Goal: Transaction & Acquisition: Purchase product/service

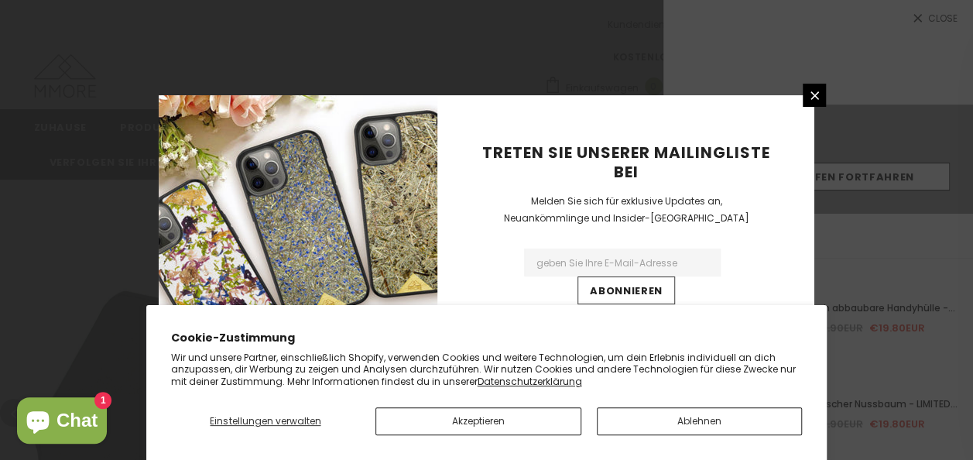
type input "0"
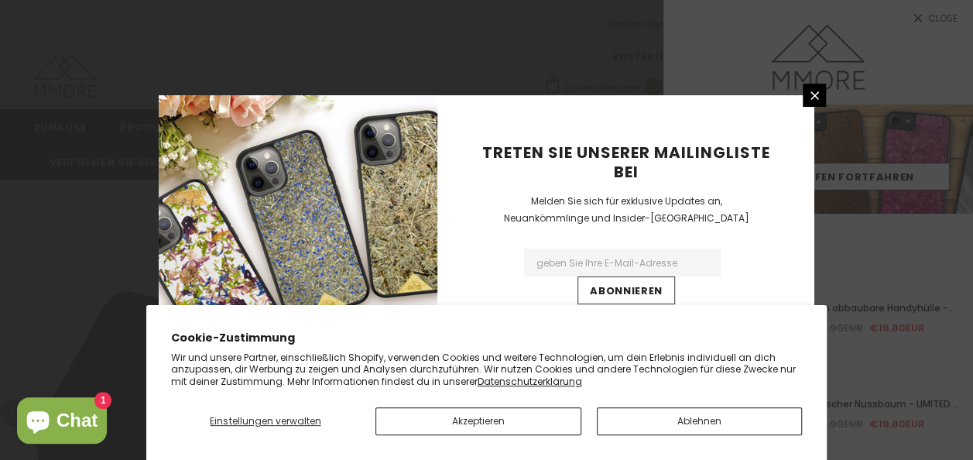
type input "0"
click at [805, 94] on link at bounding box center [813, 95] width 23 height 23
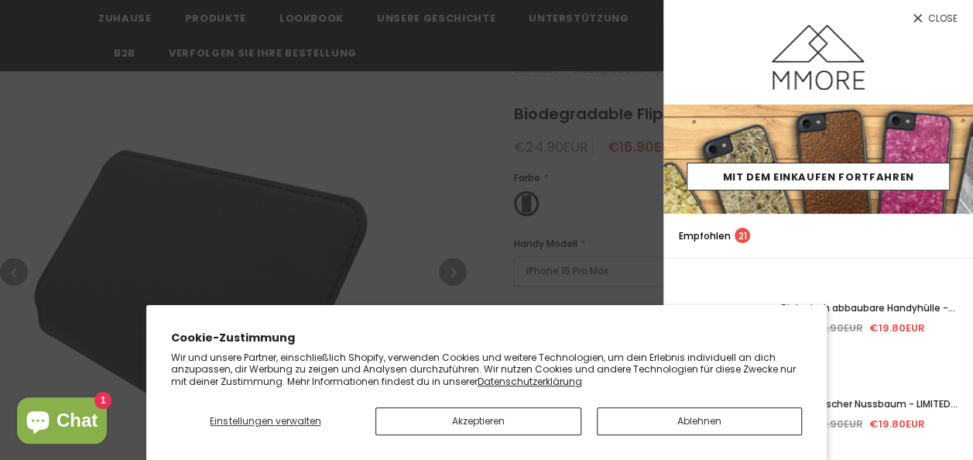
scroll to position [147, 0]
click at [675, 426] on button "Ablehnen" at bounding box center [700, 421] width 206 height 28
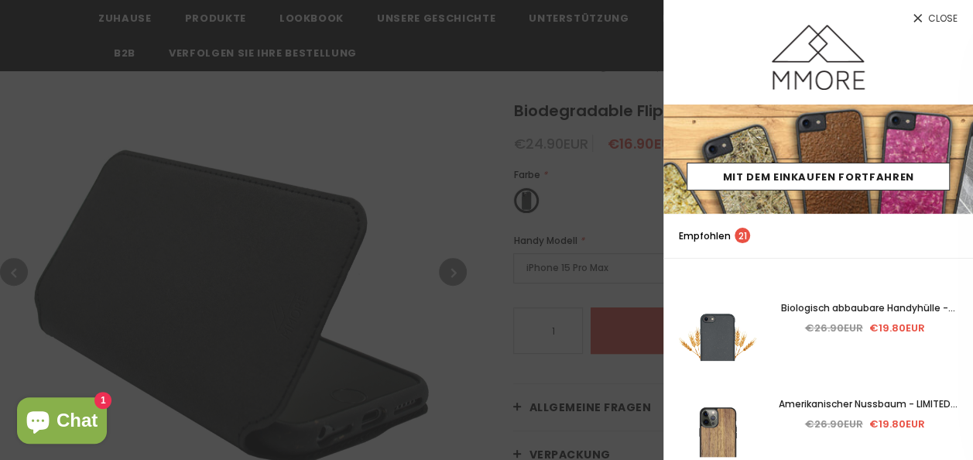
click at [932, 14] on span "Close" at bounding box center [942, 18] width 29 height 9
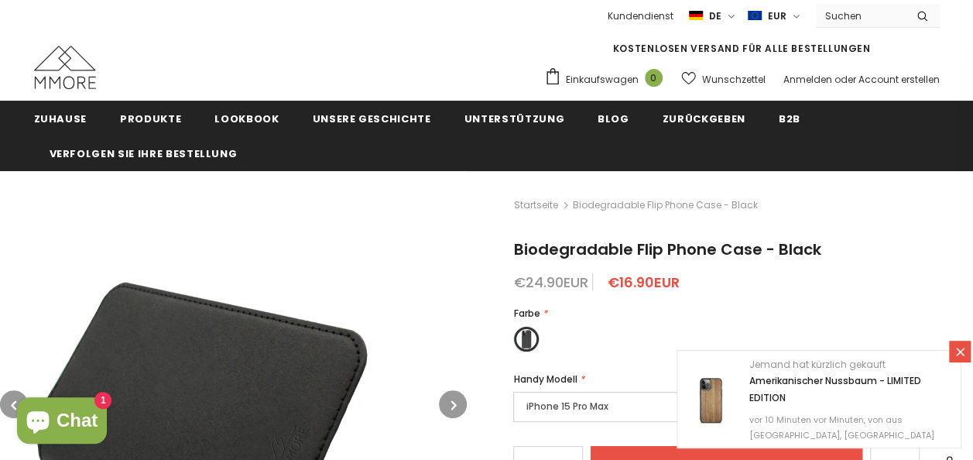
scroll to position [8, 0]
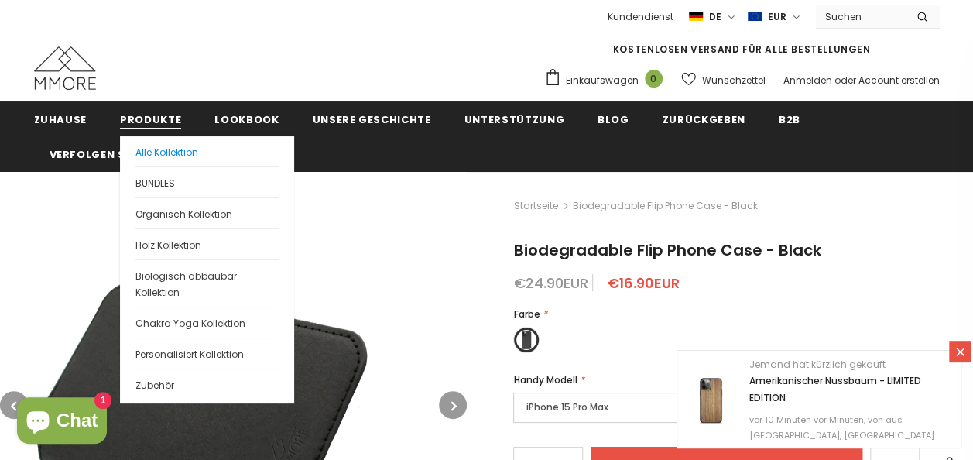
click at [184, 154] on span "Alle Kollektion" at bounding box center [166, 151] width 63 height 13
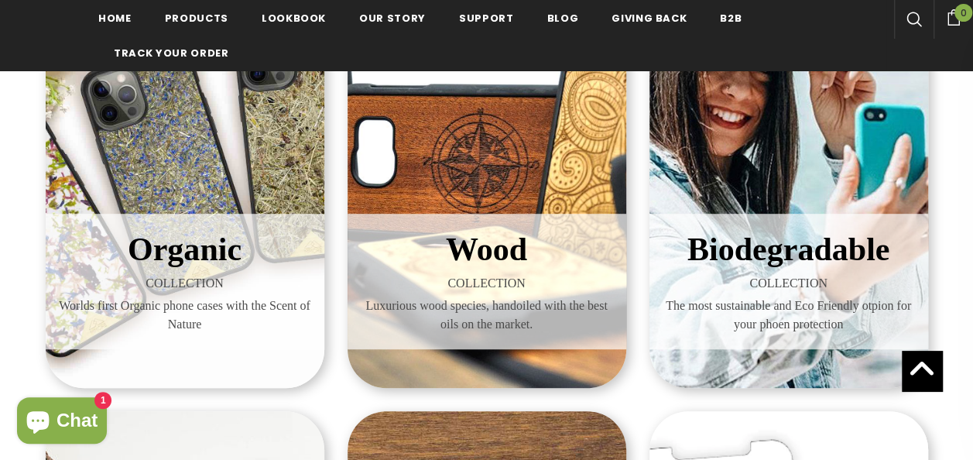
scroll to position [340, 0]
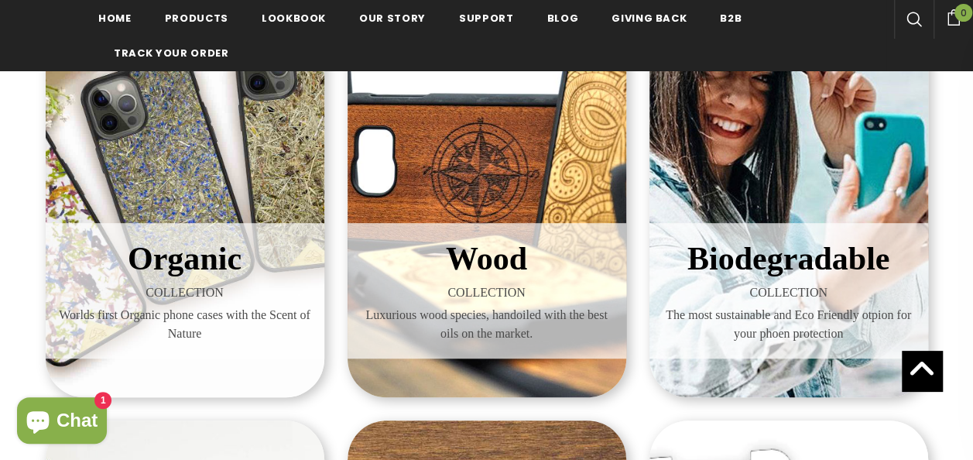
click at [773, 119] on div "Biodegradable COLLECTION The most sustainable and Eco Friendly otpion for your …" at bounding box center [788, 172] width 279 height 449
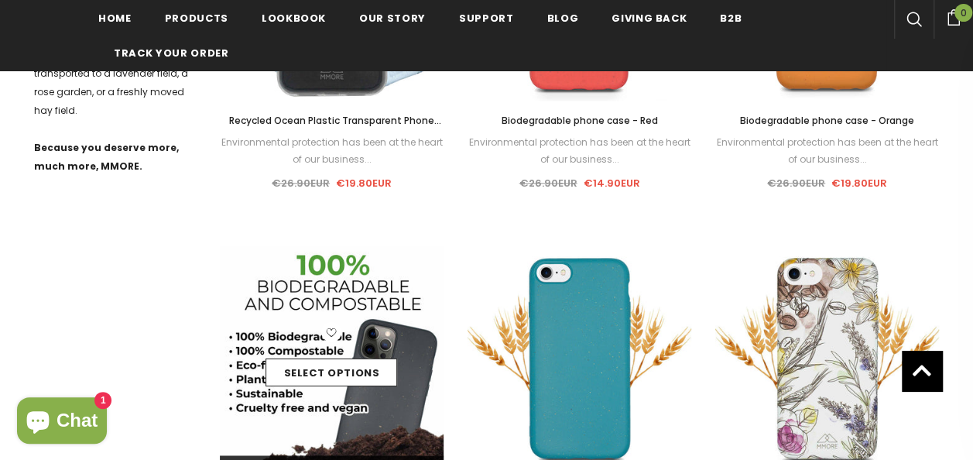
scroll to position [895, 0]
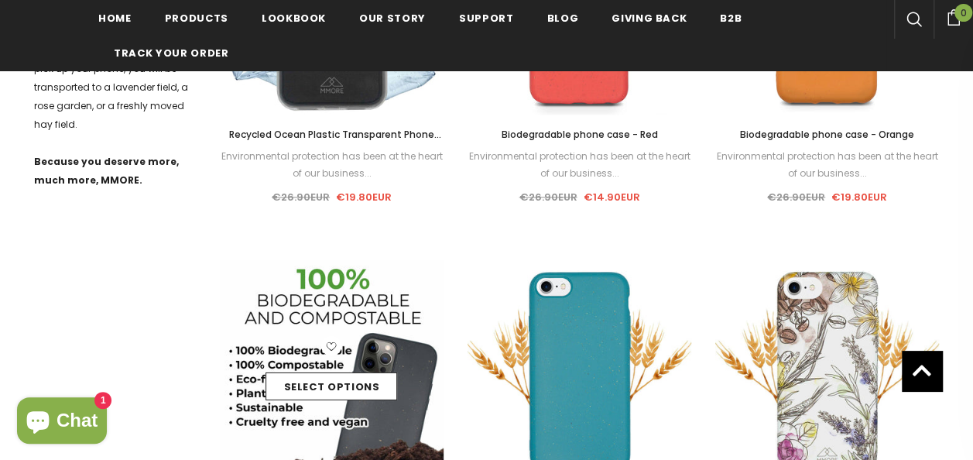
click at [391, 349] on div "Select options" at bounding box center [332, 373] width 224 height 74
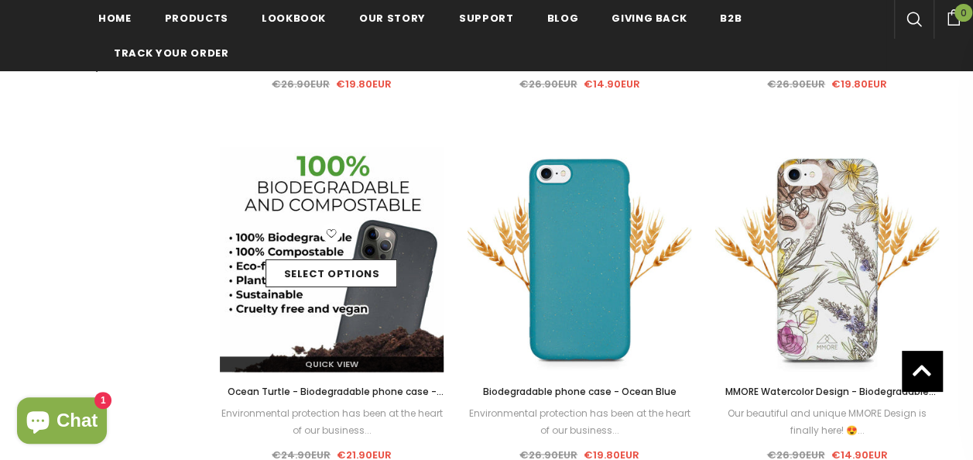
scroll to position [1011, 0]
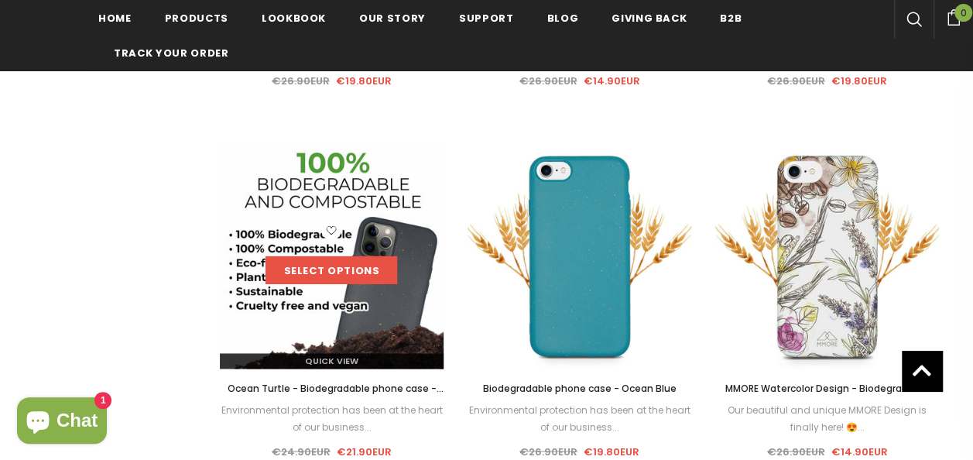
click at [361, 264] on link "Select options" at bounding box center [331, 270] width 132 height 28
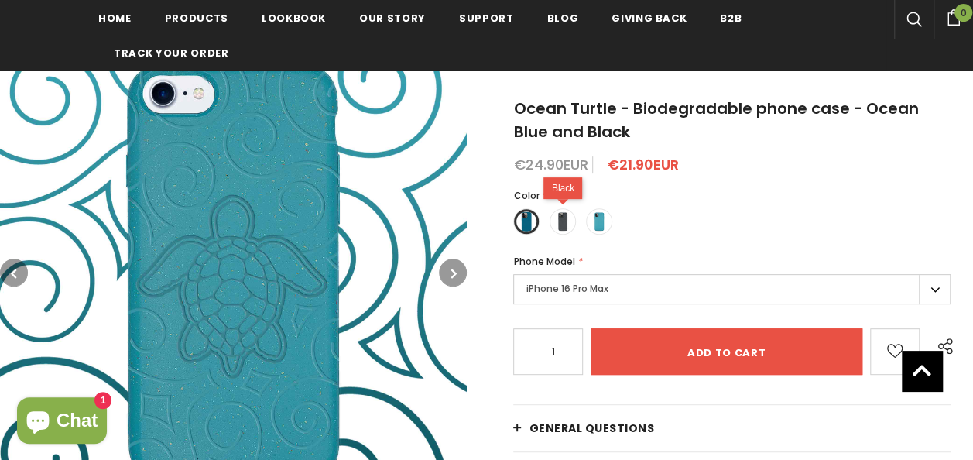
scroll to position [221, 0]
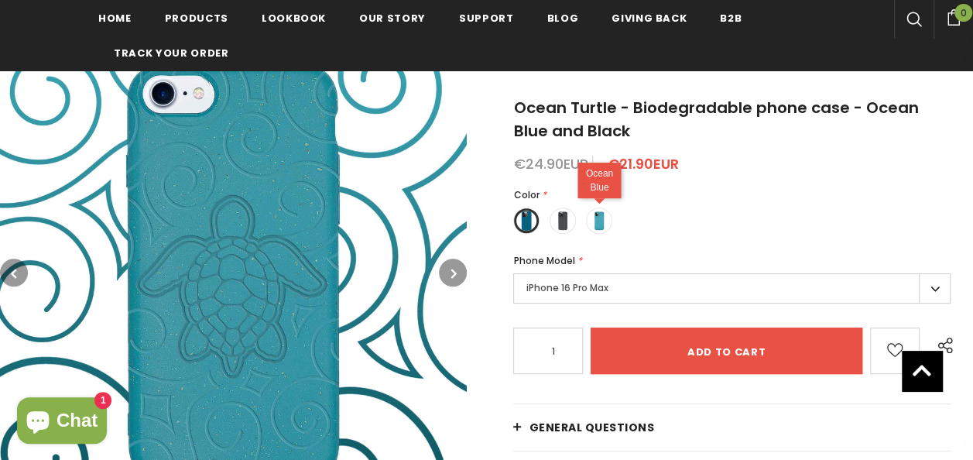
click at [606, 221] on span at bounding box center [599, 220] width 20 height 20
click at [0, 0] on input "radio" at bounding box center [0, 0] width 0 height 0
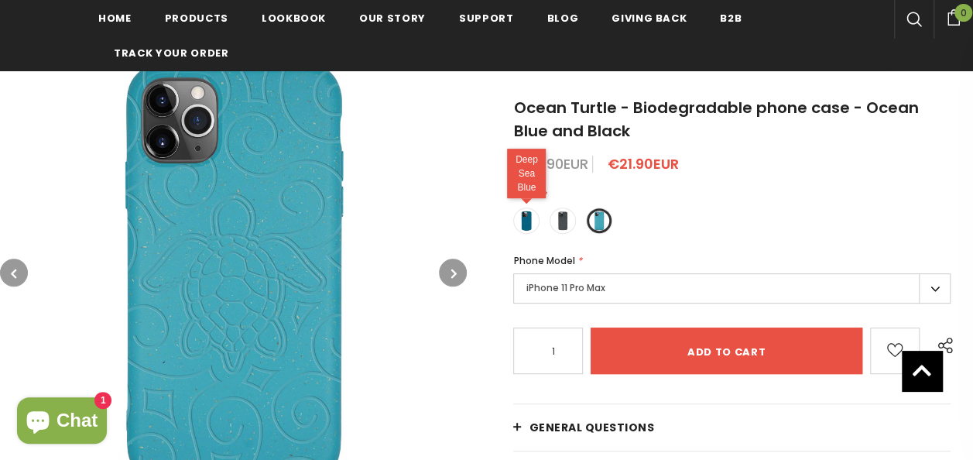
click at [523, 224] on span at bounding box center [526, 220] width 20 height 20
click at [0, 0] on input "radio" at bounding box center [0, 0] width 0 height 0
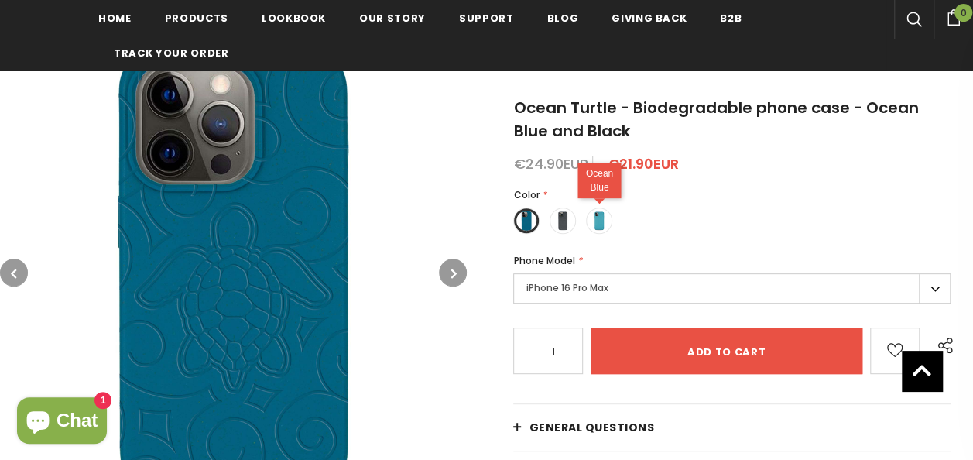
click at [598, 224] on span at bounding box center [599, 220] width 20 height 20
click at [0, 0] on input "radio" at bounding box center [0, 0] width 0 height 0
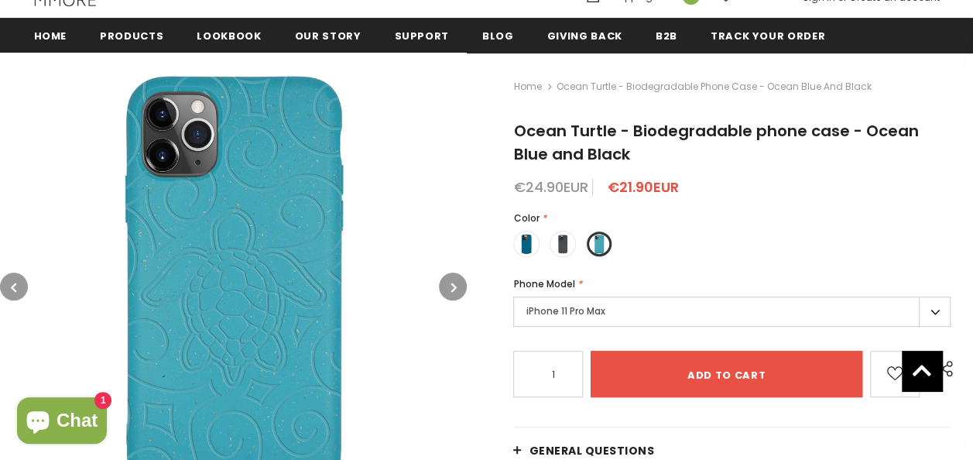
scroll to position [193, 0]
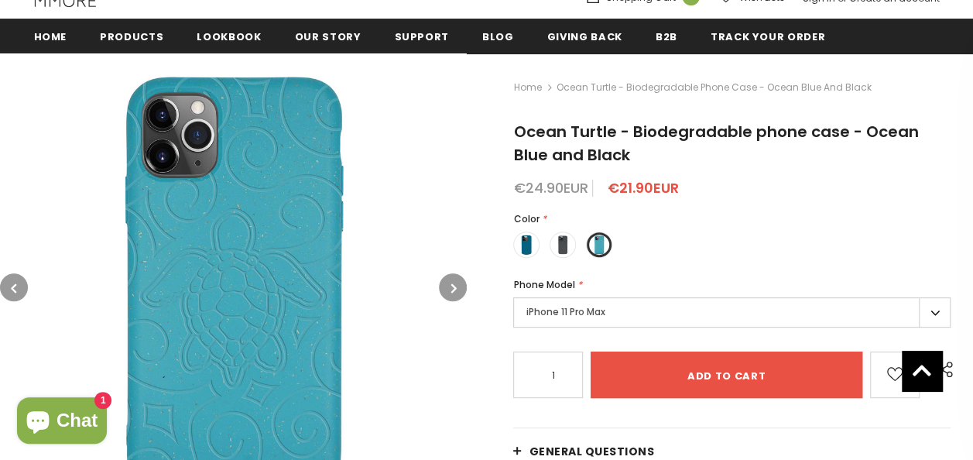
click at [666, 313] on label "iPhone 11 Pro Max" at bounding box center [731, 312] width 437 height 30
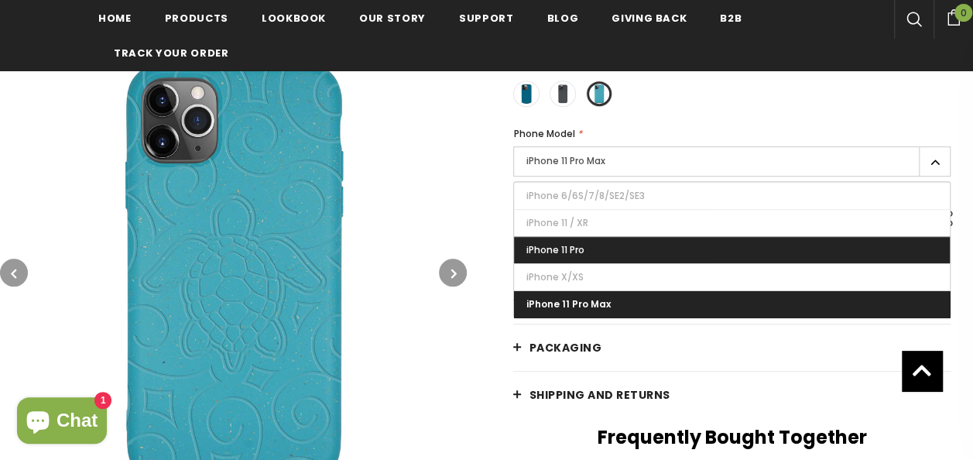
scroll to position [347, 0]
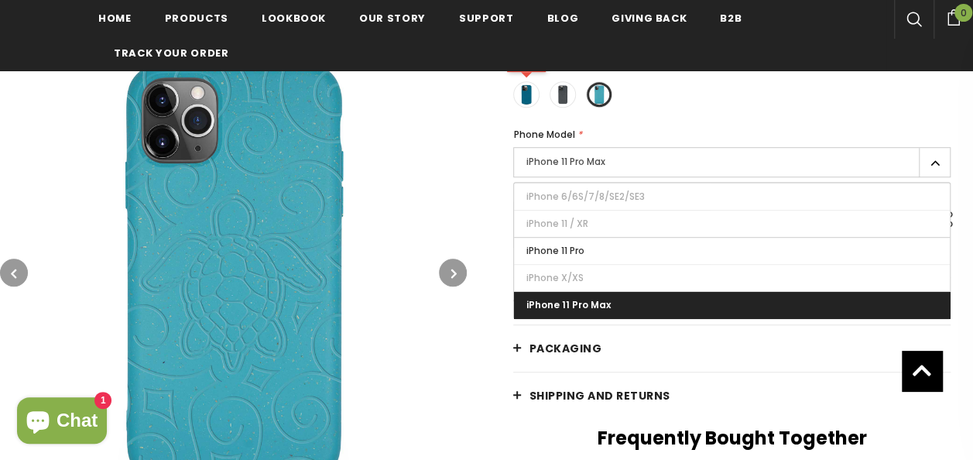
click at [533, 91] on span at bounding box center [526, 94] width 20 height 20
click at [0, 0] on input "radio" at bounding box center [0, 0] width 0 height 0
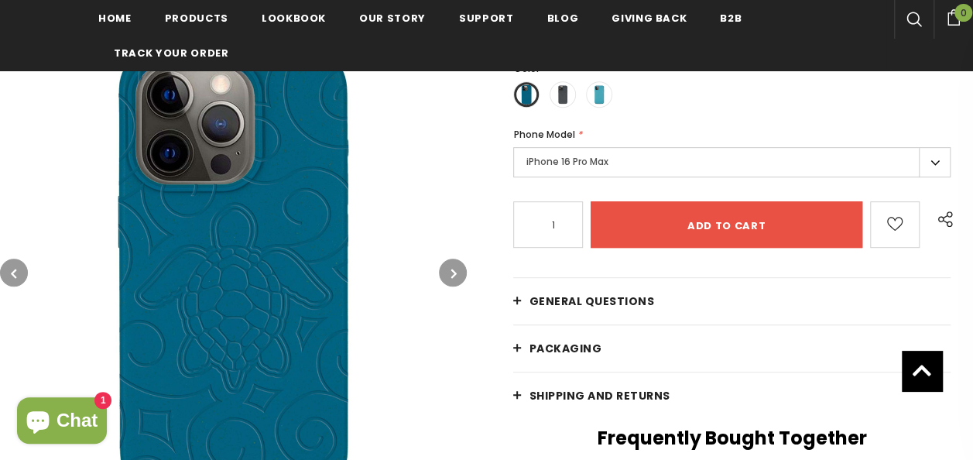
click at [602, 159] on label "iPhone 16 Pro Max" at bounding box center [731, 162] width 437 height 30
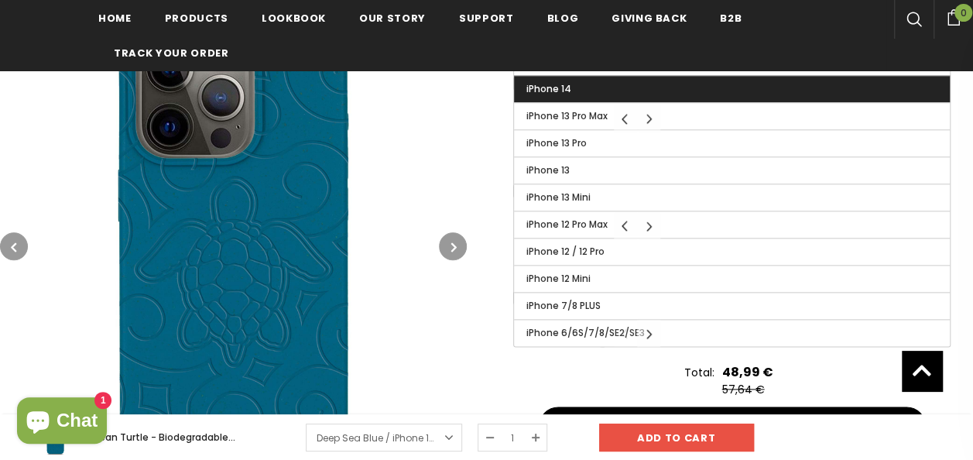
scroll to position [780, 0]
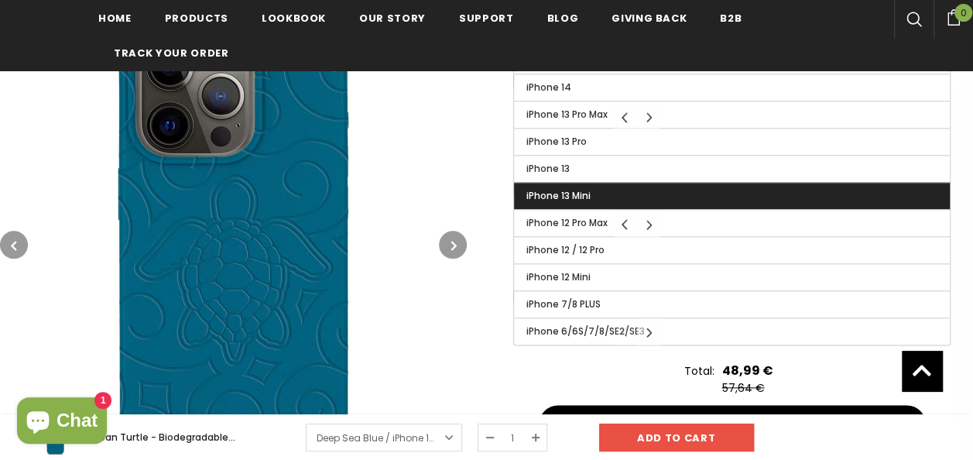
click at [600, 193] on label "iPhone 13 Mini" at bounding box center [732, 196] width 436 height 26
click at [0, 0] on input "iPhone 13 Mini" at bounding box center [0, 0] width 0 height 0
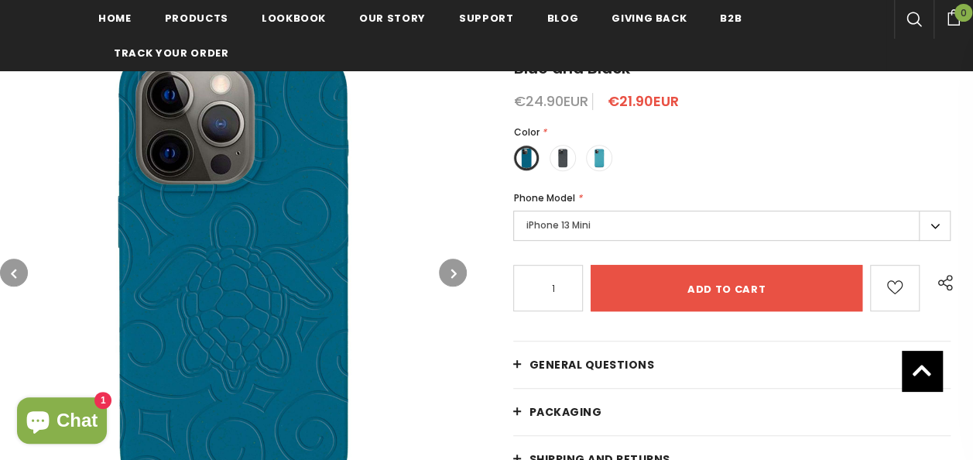
scroll to position [272, 0]
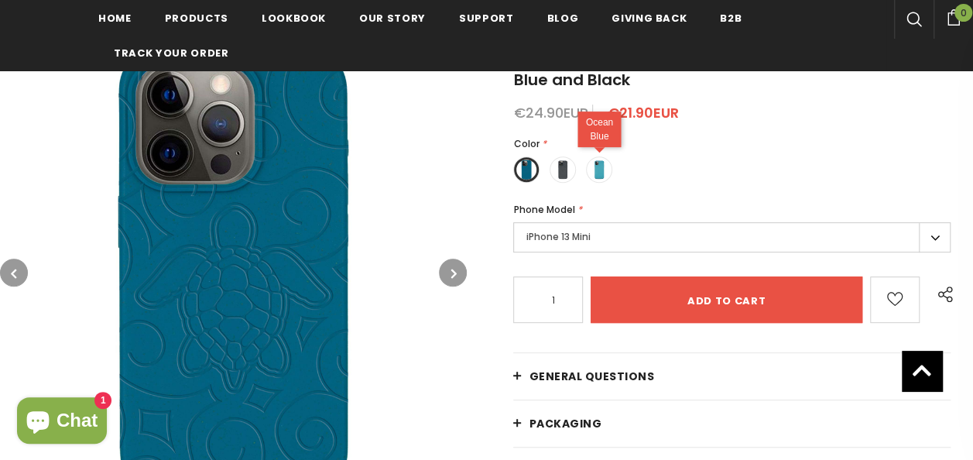
click at [607, 161] on label at bounding box center [599, 169] width 26 height 26
click at [0, 0] on input "radio" at bounding box center [0, 0] width 0 height 0
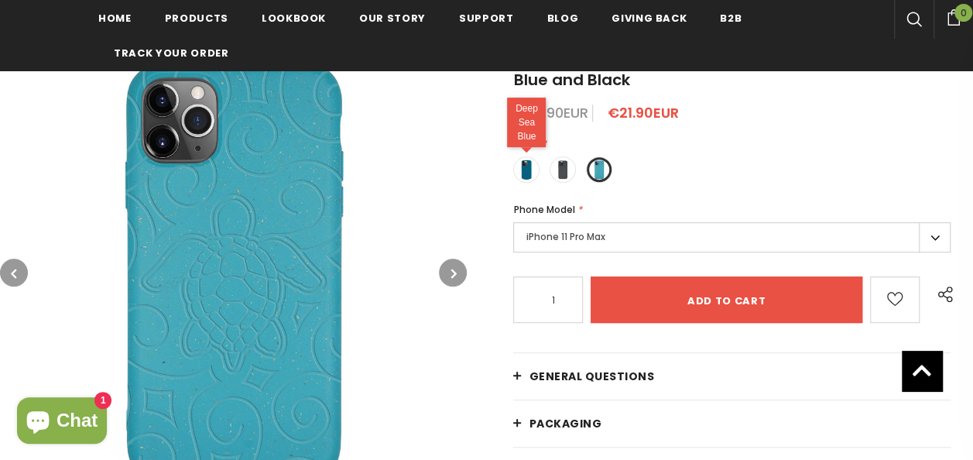
drag, startPoint x: 510, startPoint y: 173, endPoint x: 518, endPoint y: 172, distance: 8.7
click at [518, 172] on span at bounding box center [526, 169] width 20 height 20
click at [0, 0] on input "radio" at bounding box center [0, 0] width 0 height 0
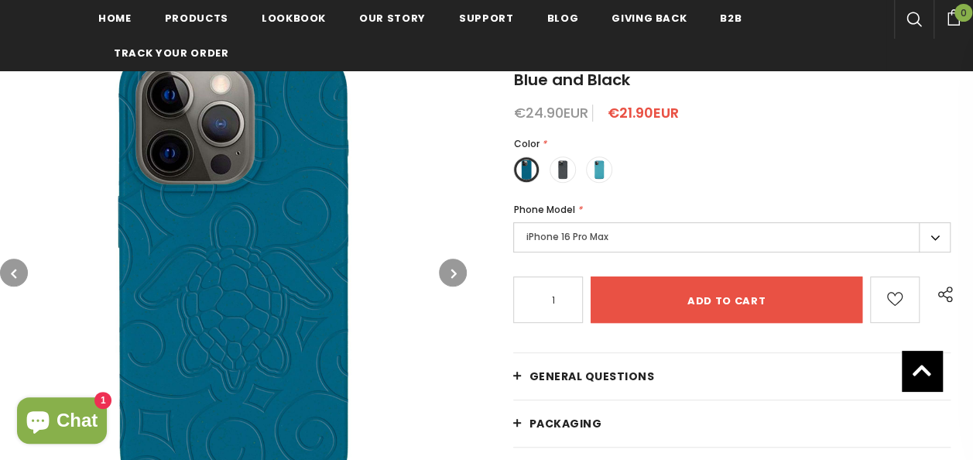
click at [560, 217] on div "Phone Model *" at bounding box center [731, 209] width 437 height 15
click at [571, 239] on label "iPhone 16 Pro Max" at bounding box center [731, 237] width 437 height 30
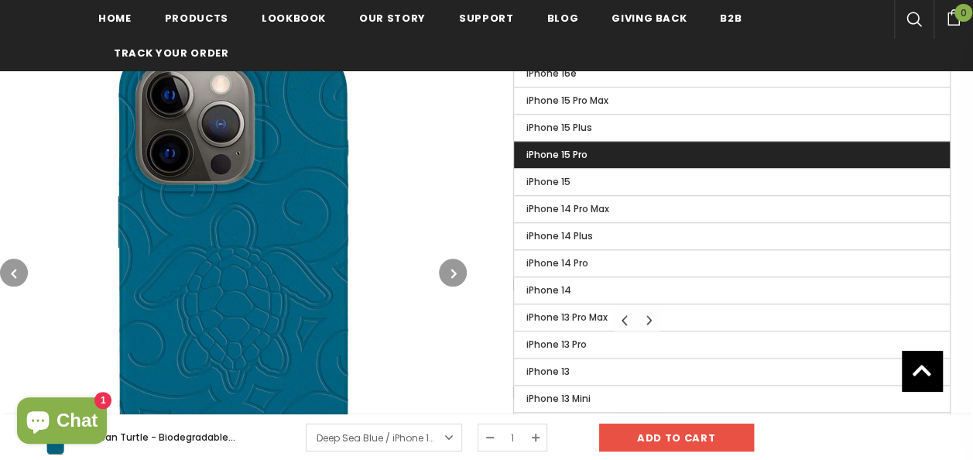
scroll to position [578, 0]
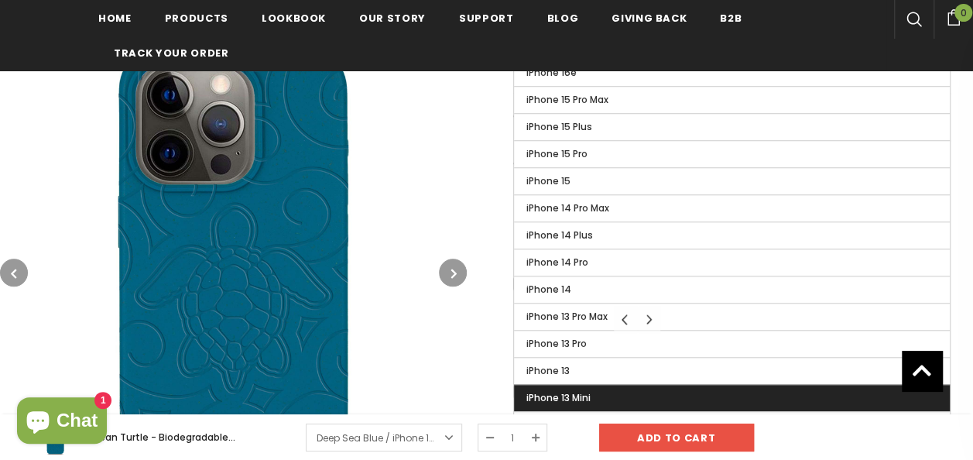
click at [566, 391] on span "iPhone 13 Mini" at bounding box center [557, 397] width 64 height 13
click at [0, 0] on input "iPhone 13 Mini" at bounding box center [0, 0] width 0 height 0
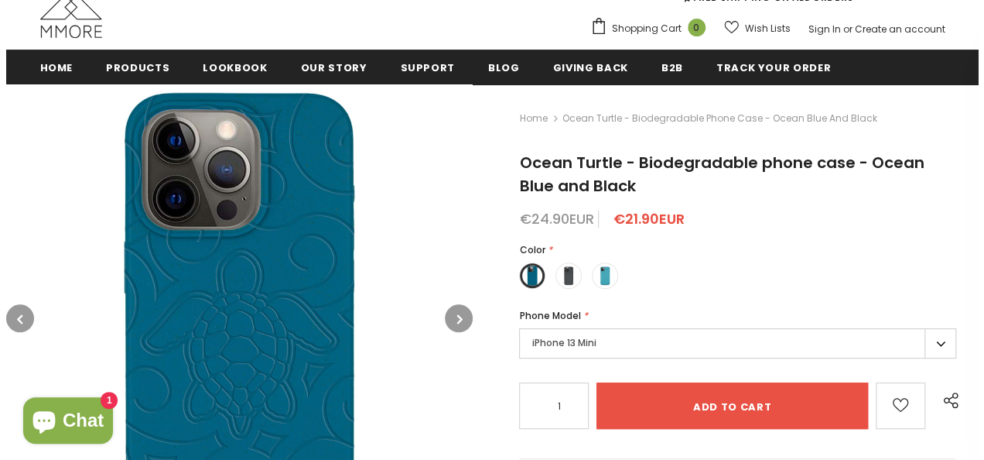
scroll to position [165, 0]
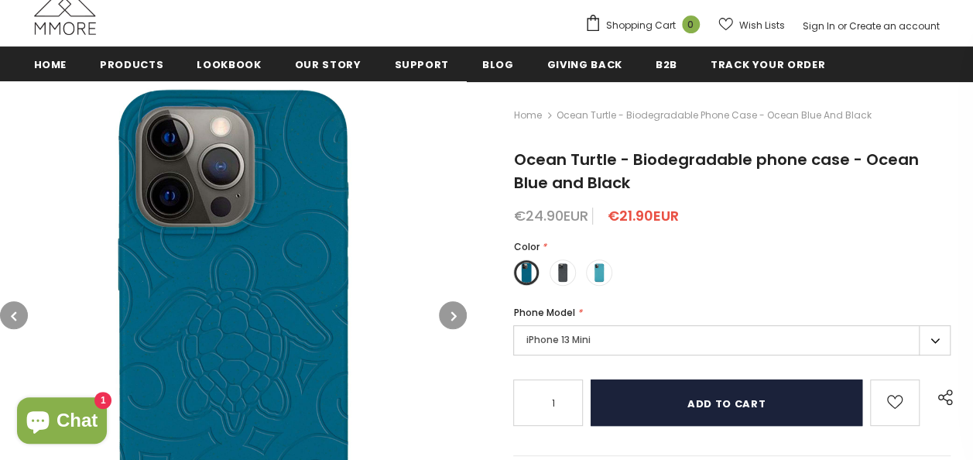
click at [704, 404] on input "Add to cart" at bounding box center [725, 402] width 271 height 46
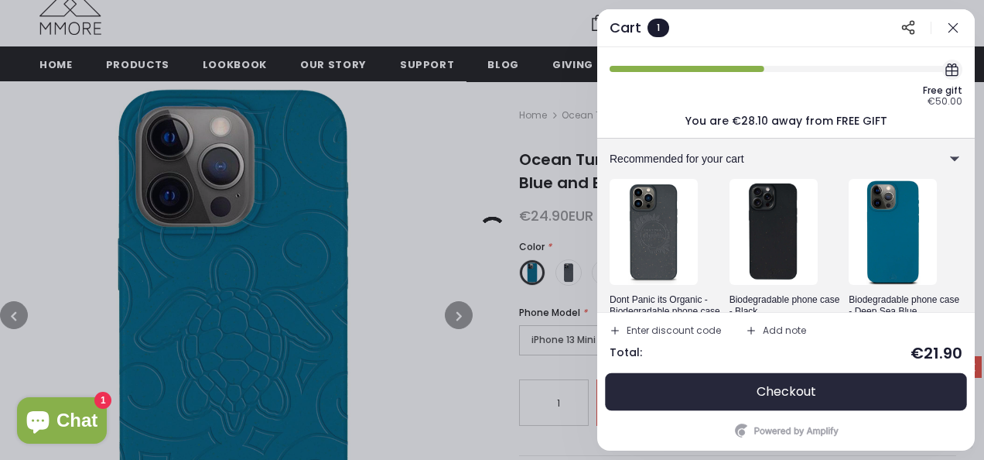
click at [753, 397] on button "Checkout" at bounding box center [786, 391] width 353 height 37
